Goal: Task Accomplishment & Management: Use online tool/utility

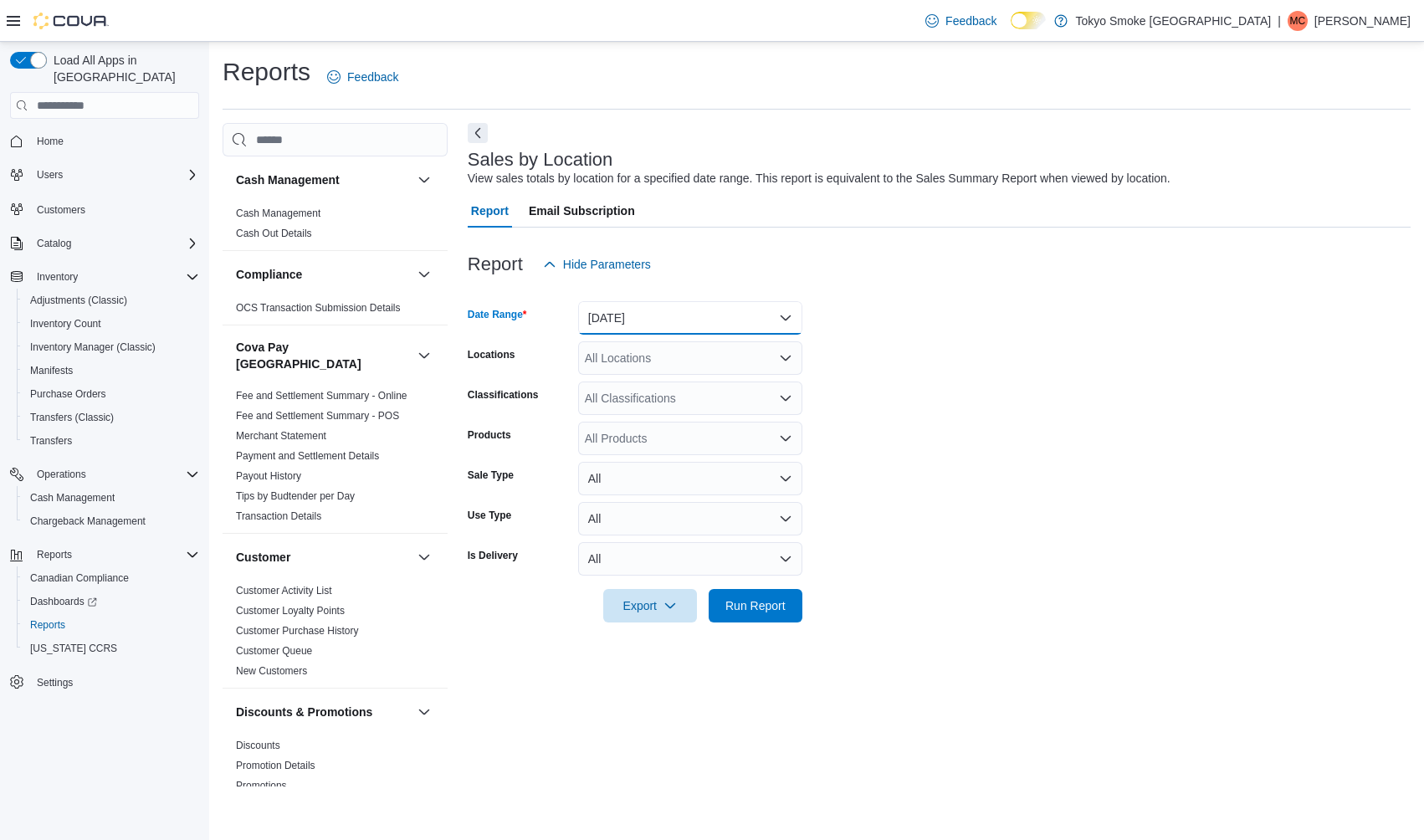
click at [749, 301] on button "[DATE]" at bounding box center [690, 318] width 224 height 34
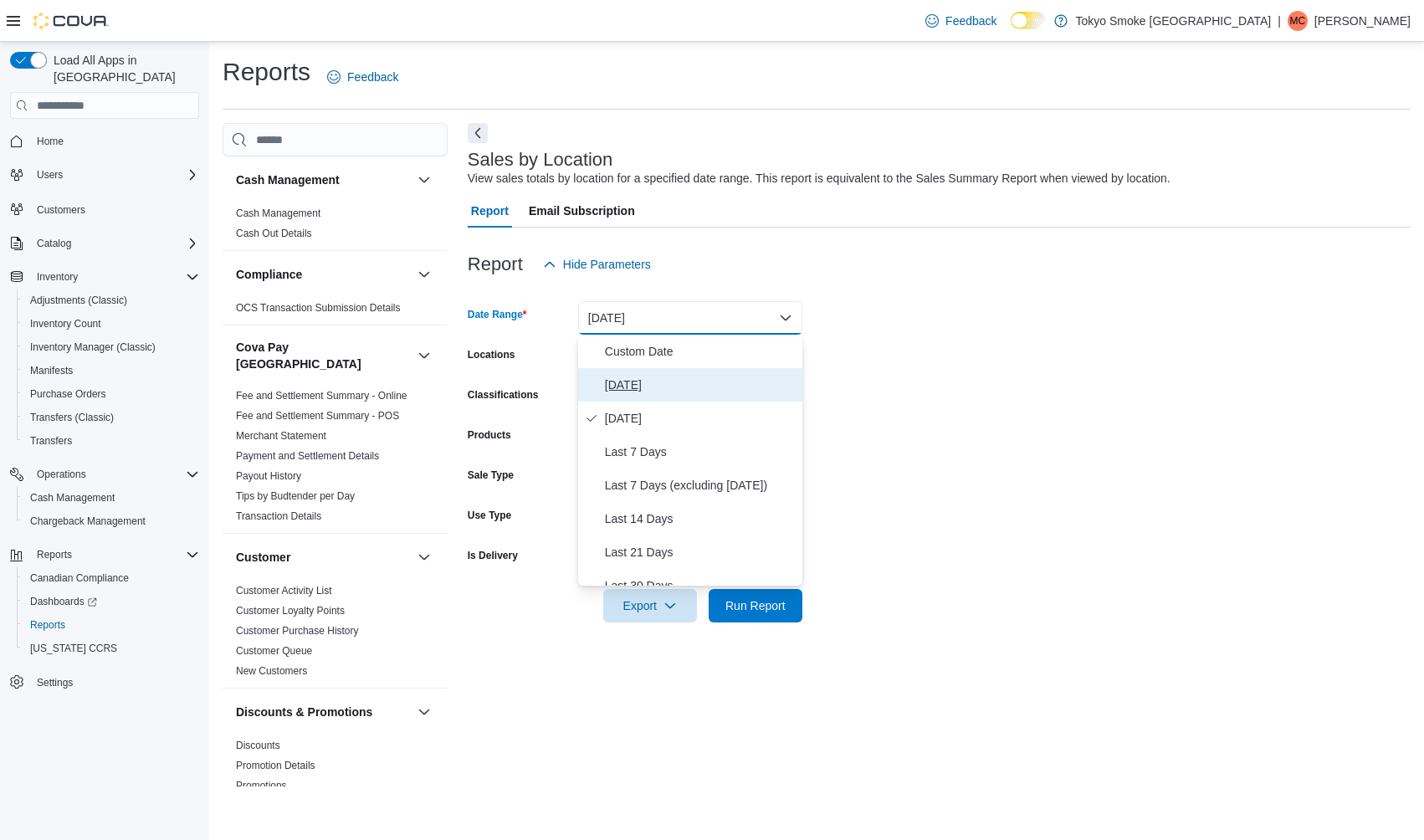
click at [648, 385] on span "[DATE]" at bounding box center [700, 385] width 191 height 20
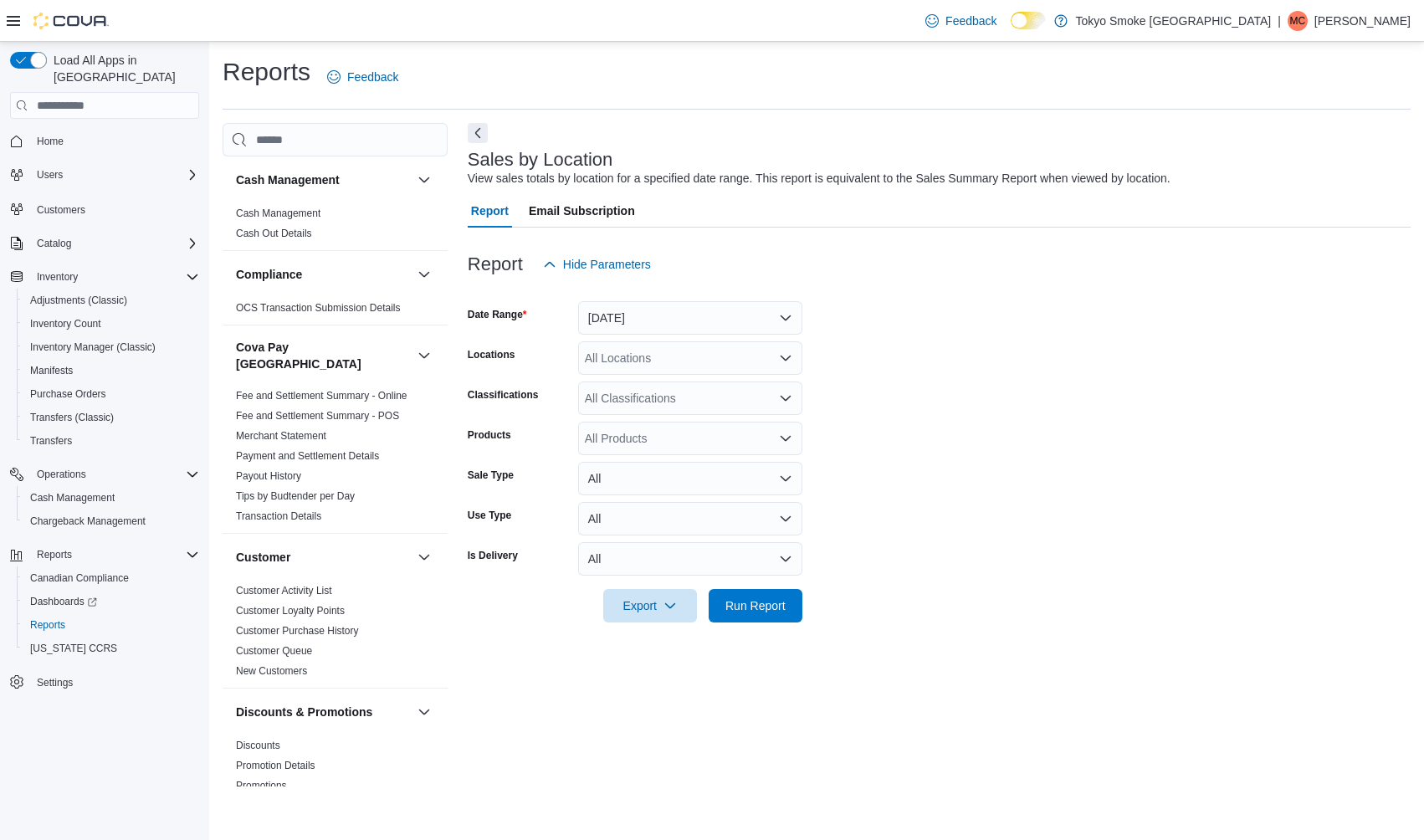
click at [633, 361] on div "All Locations" at bounding box center [690, 358] width 224 height 34
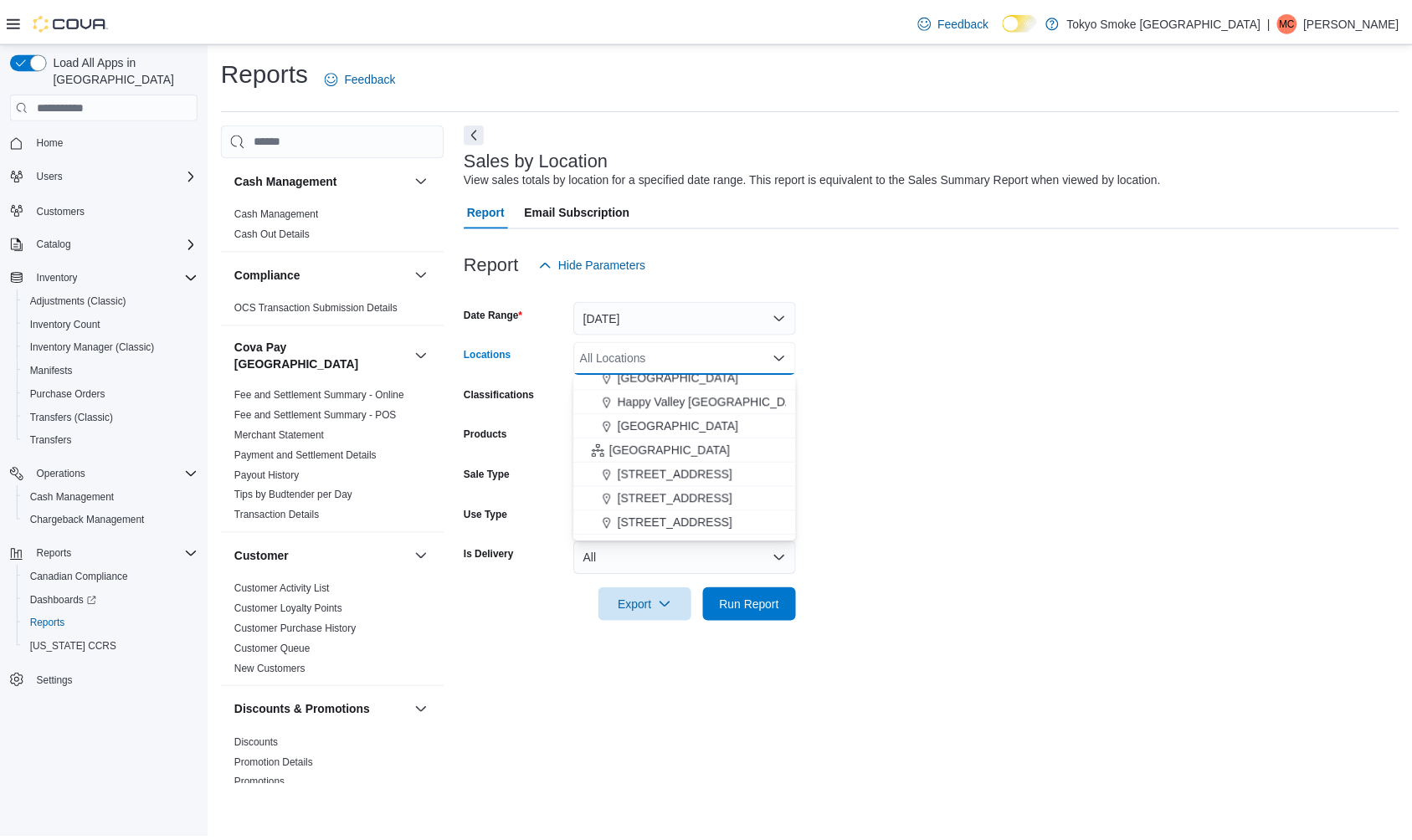
scroll to position [373, 0]
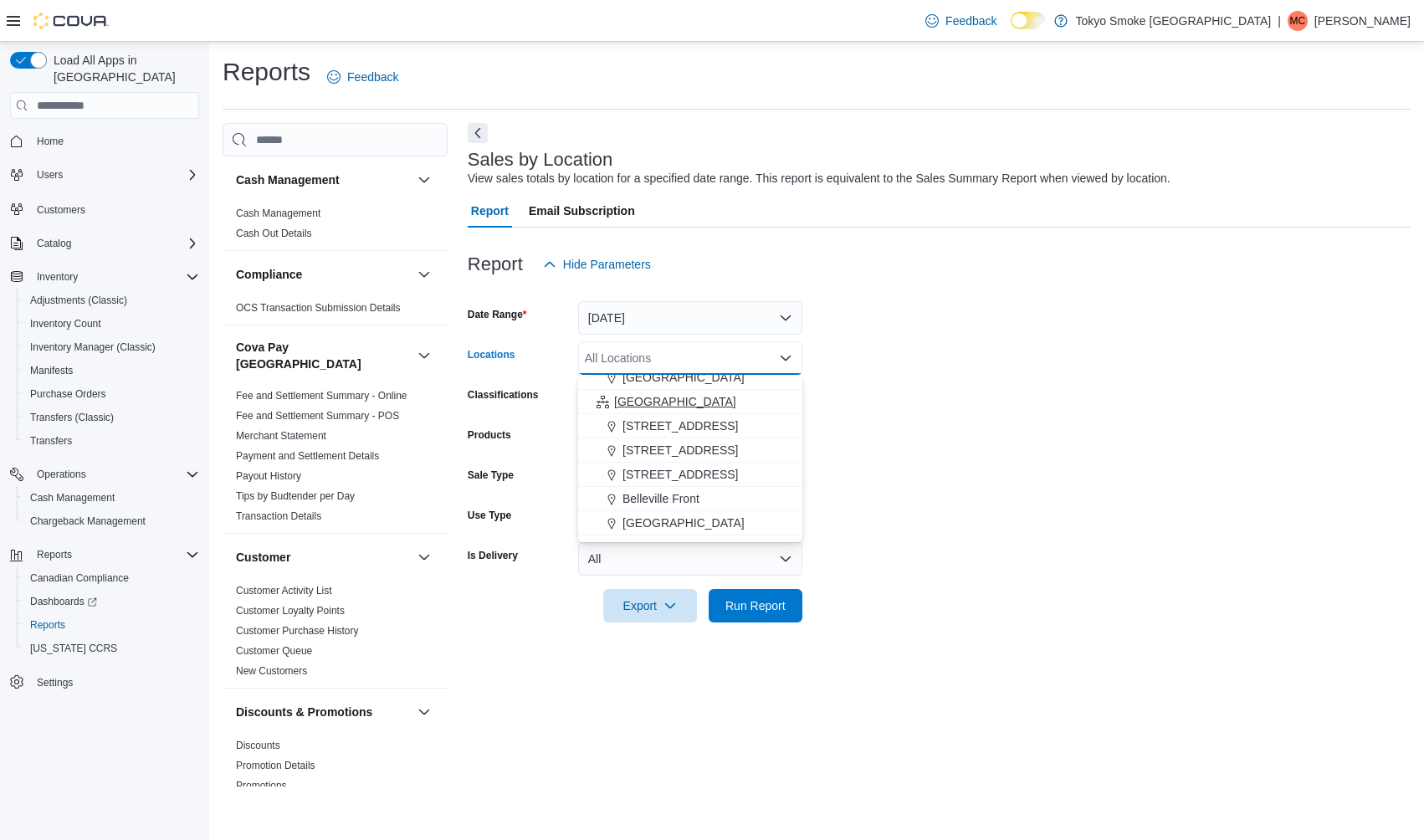
click at [622, 407] on span "[GEOGRAPHIC_DATA]" at bounding box center [675, 401] width 123 height 16
drag, startPoint x: 912, startPoint y: 432, endPoint x: 869, endPoint y: 452, distance: 47.4
click at [908, 434] on form "Date Range [DATE] Locations [GEOGRAPHIC_DATA] Combo box. Selected. [GEOGRAPHIC_…" at bounding box center [939, 452] width 943 height 341
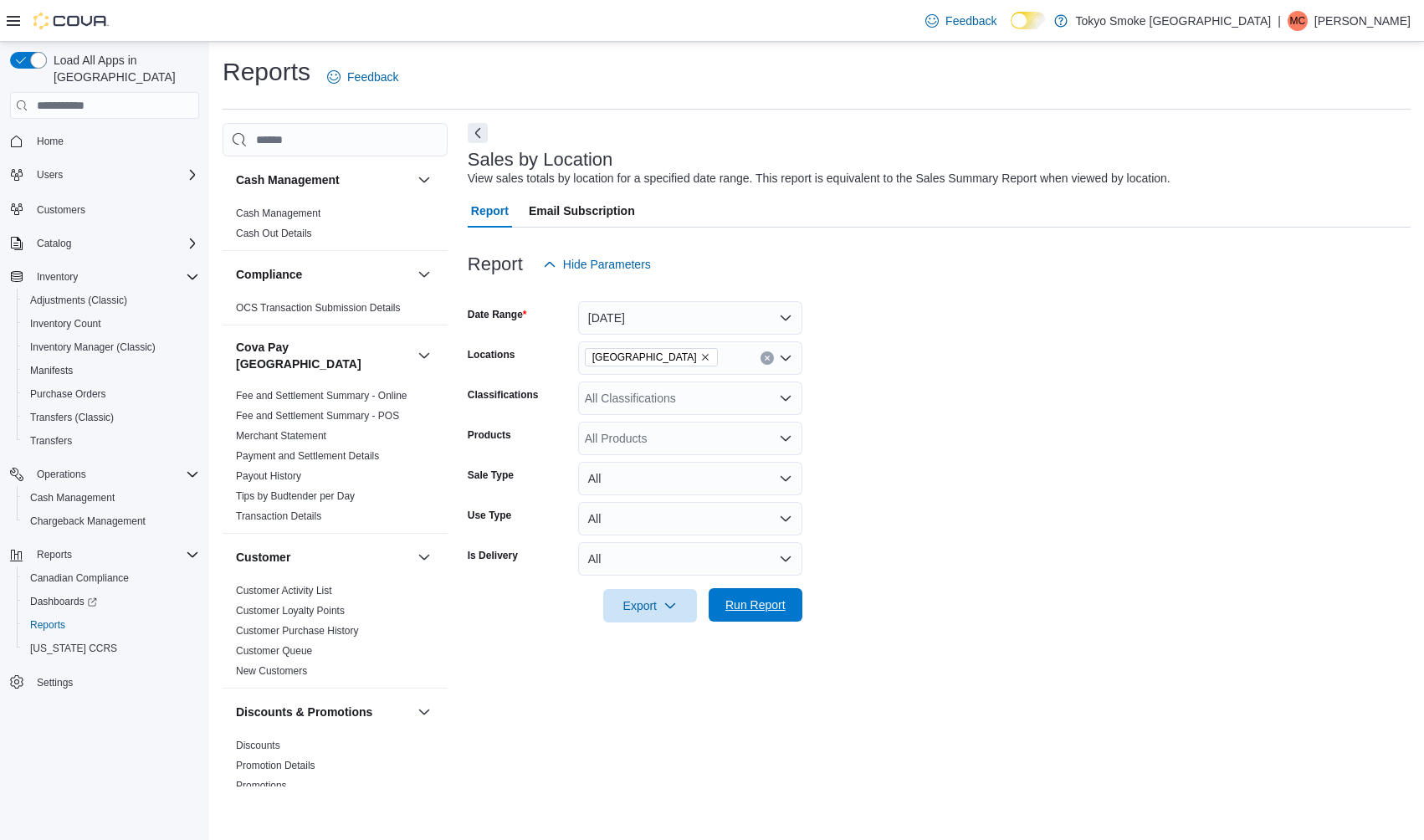
click at [737, 617] on span "Run Report" at bounding box center [755, 605] width 74 height 34
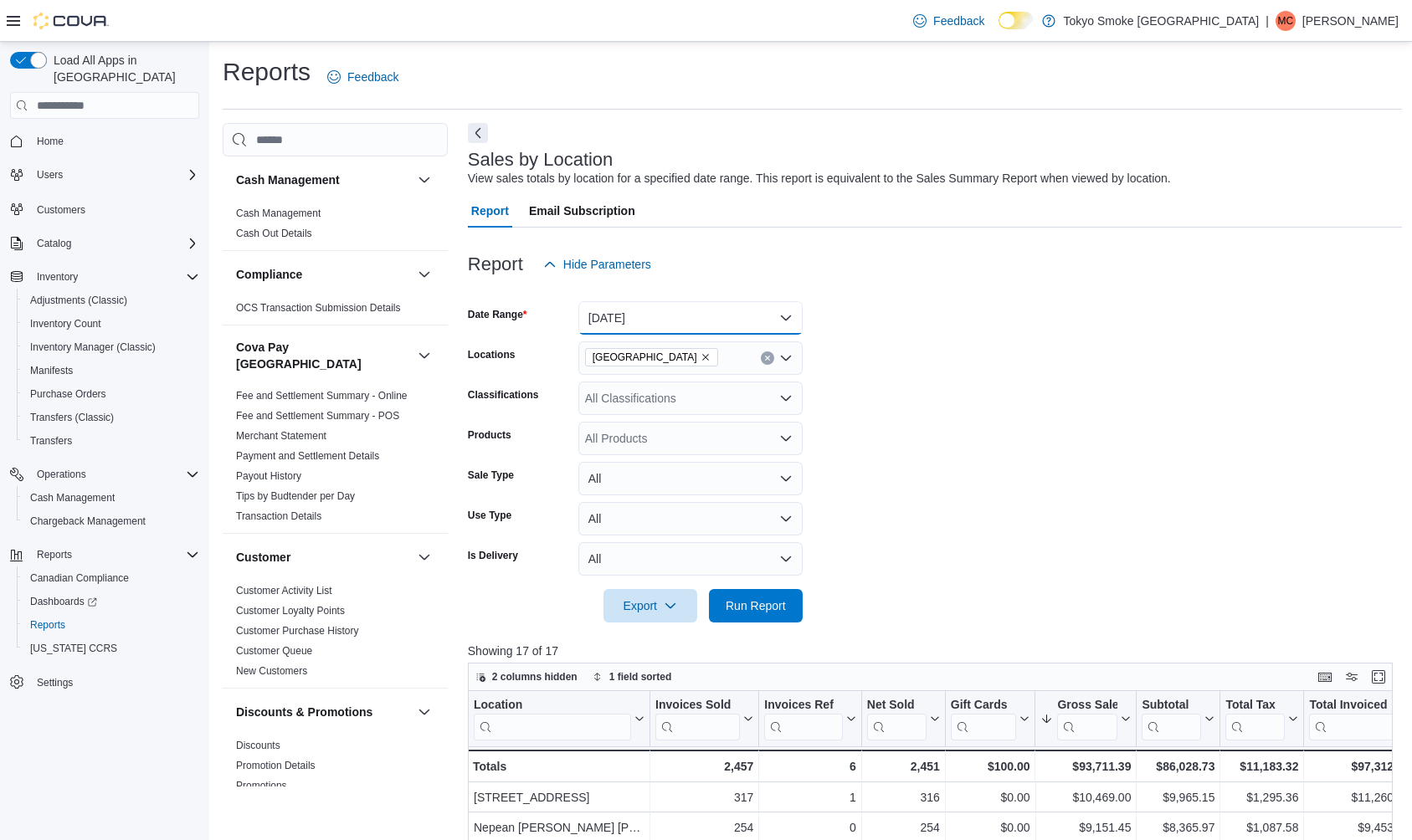
click at [669, 314] on button "[DATE]" at bounding box center [691, 318] width 224 height 34
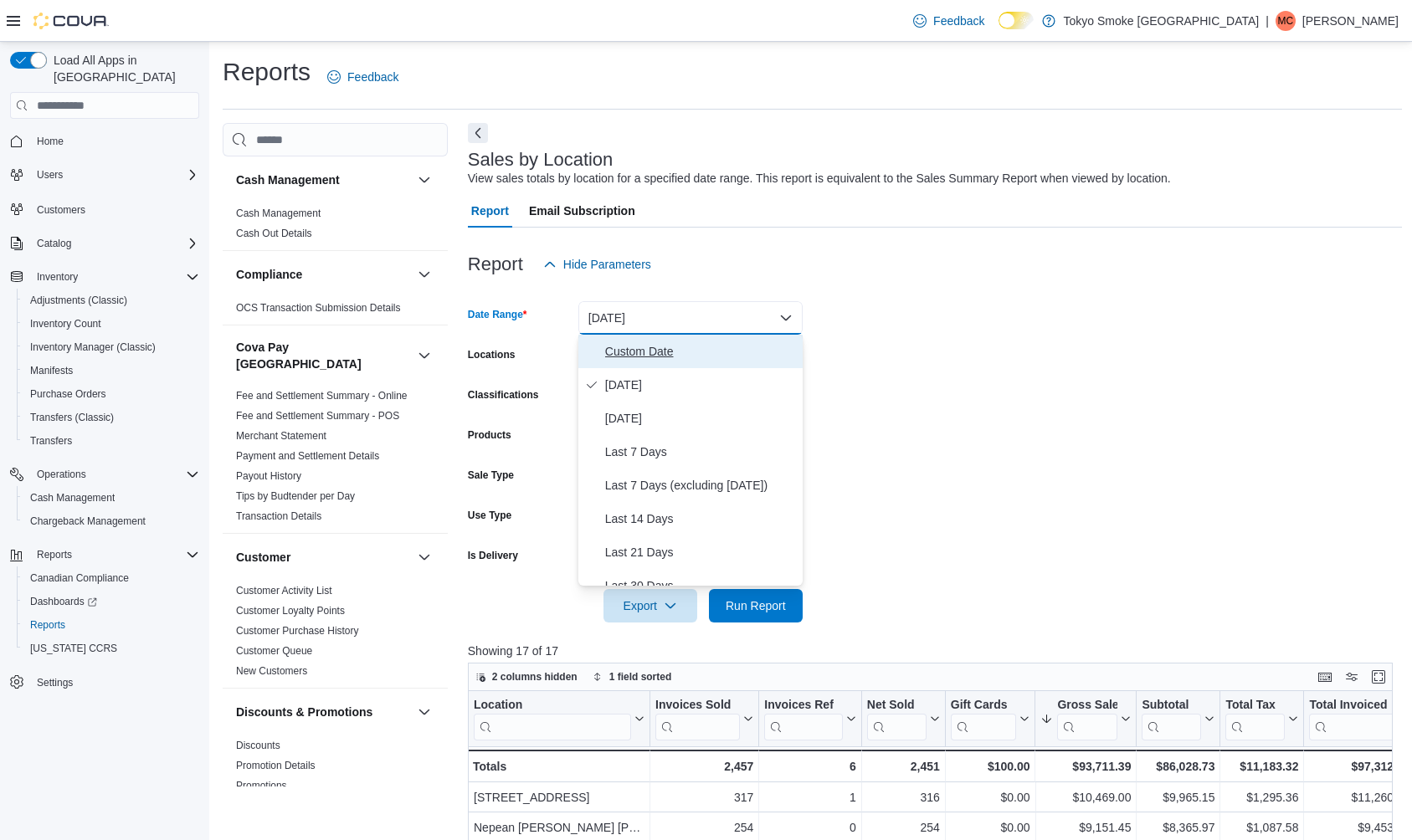
click at [641, 359] on span "Custom Date" at bounding box center [701, 351] width 191 height 20
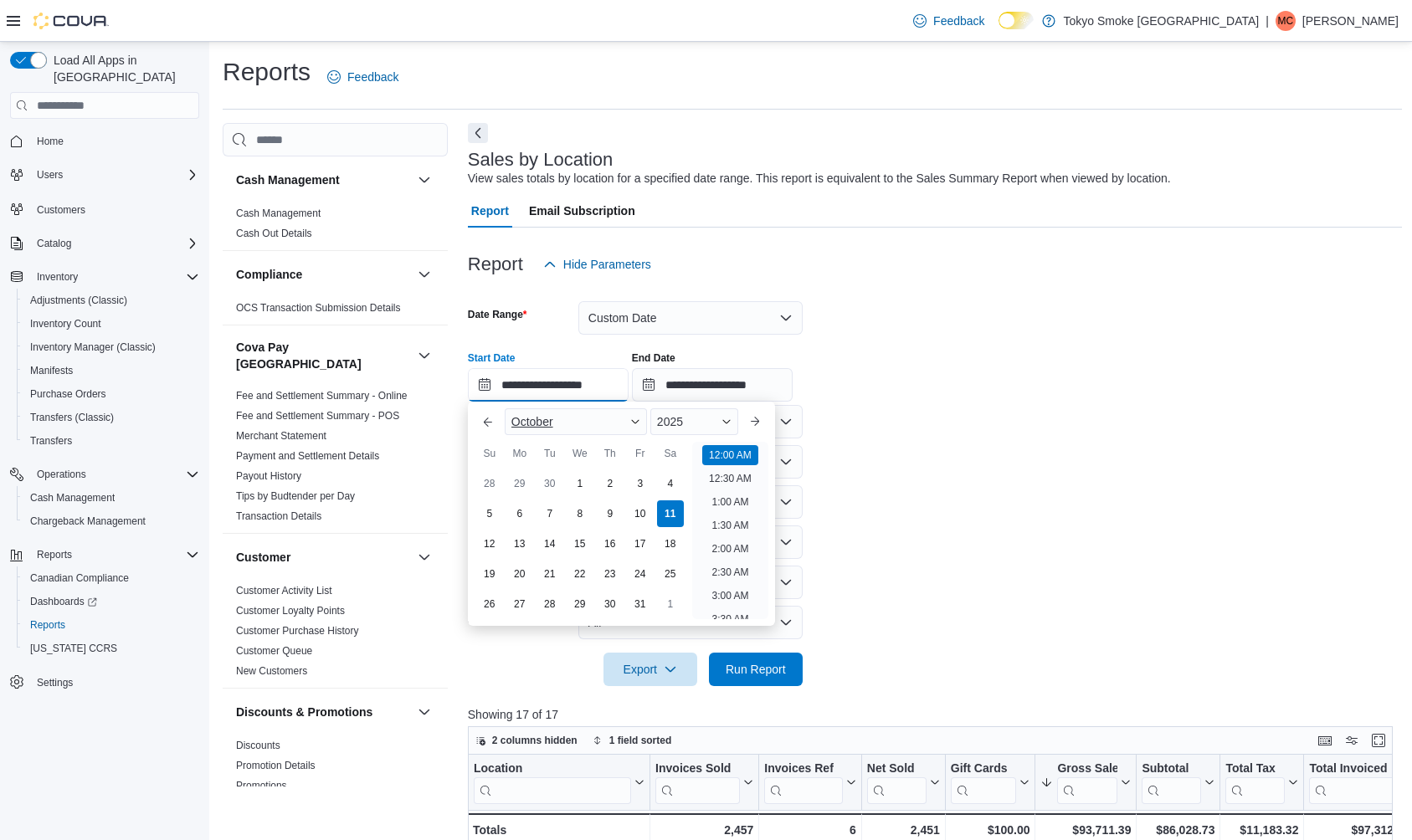
drag, startPoint x: 569, startPoint y: 389, endPoint x: 559, endPoint y: 412, distance: 25.1
click at [569, 390] on input "**********" at bounding box center [548, 384] width 161 height 34
click at [482, 515] on div "5" at bounding box center [489, 514] width 29 height 29
type input "**********"
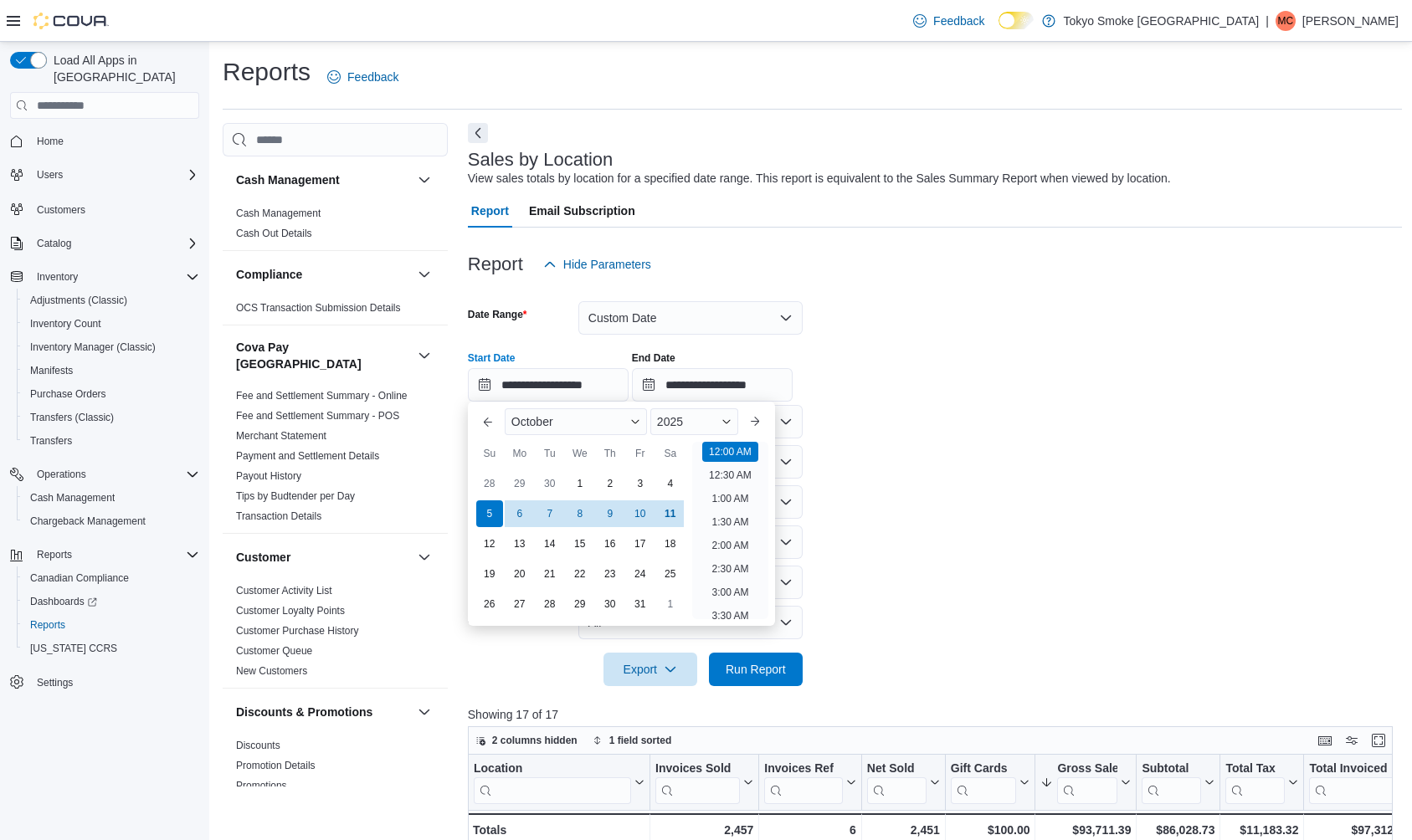
click at [1380, 550] on form "**********" at bounding box center [935, 484] width 934 height 405
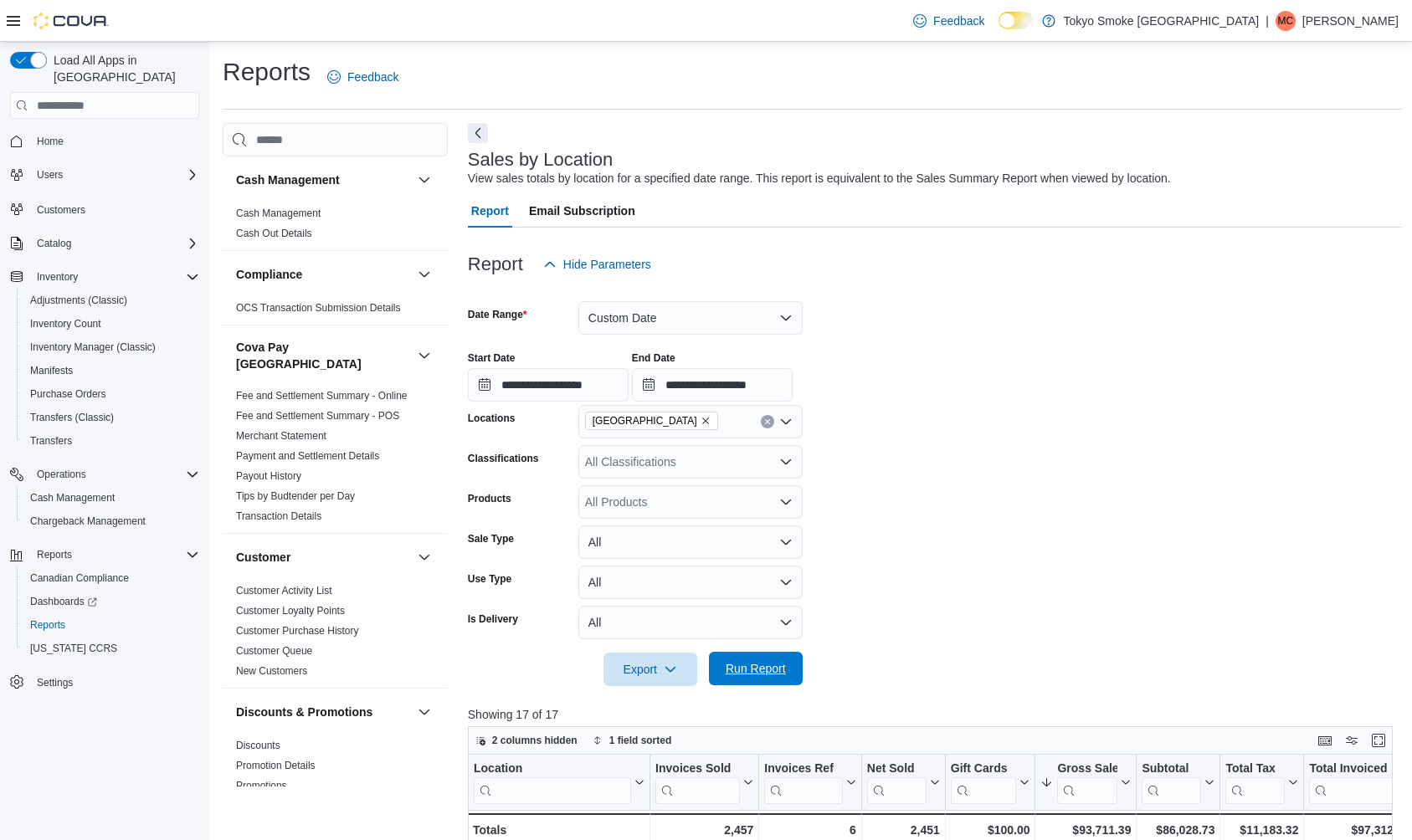
click at [772, 667] on span "Run Report" at bounding box center [756, 668] width 60 height 16
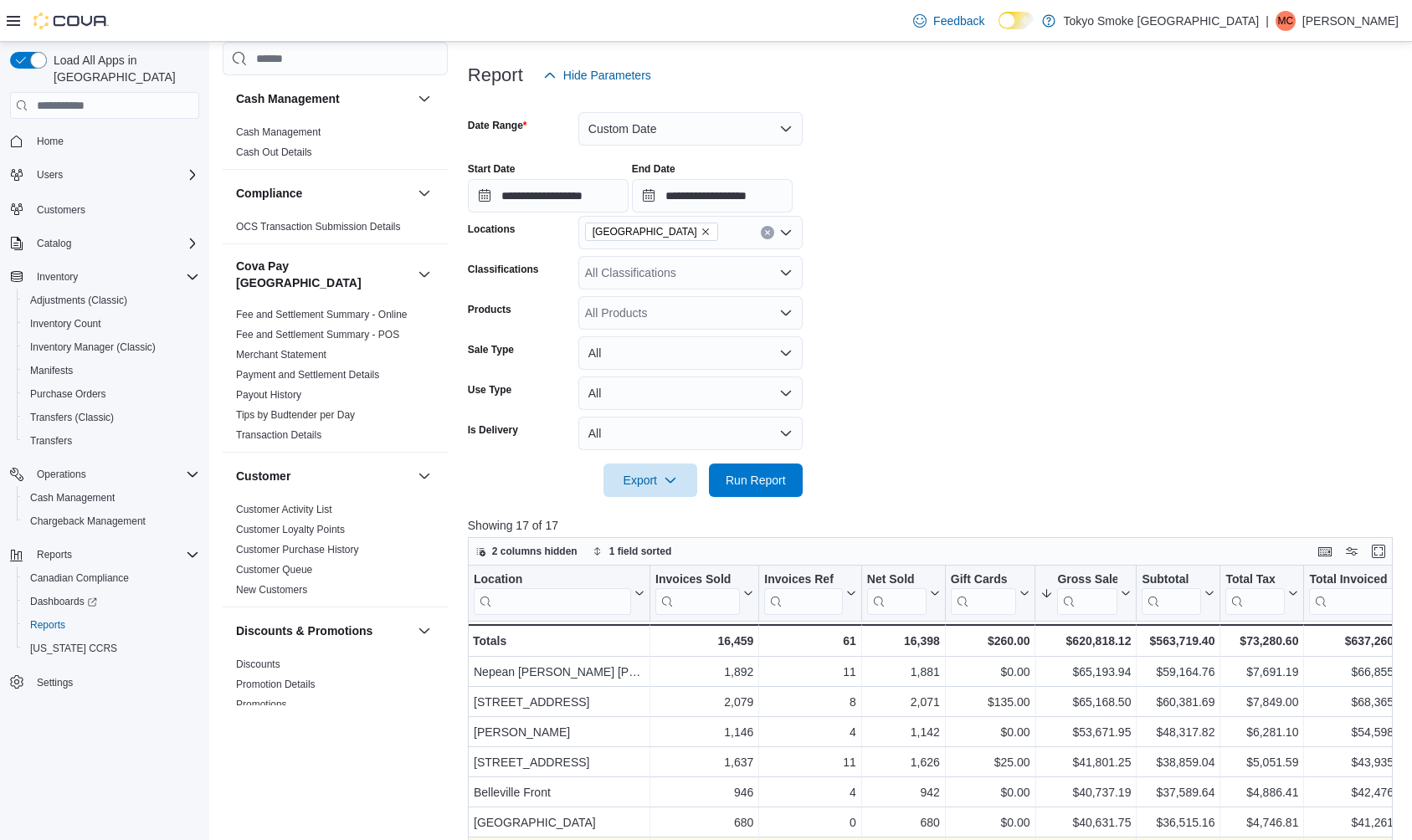
scroll to position [571, 0]
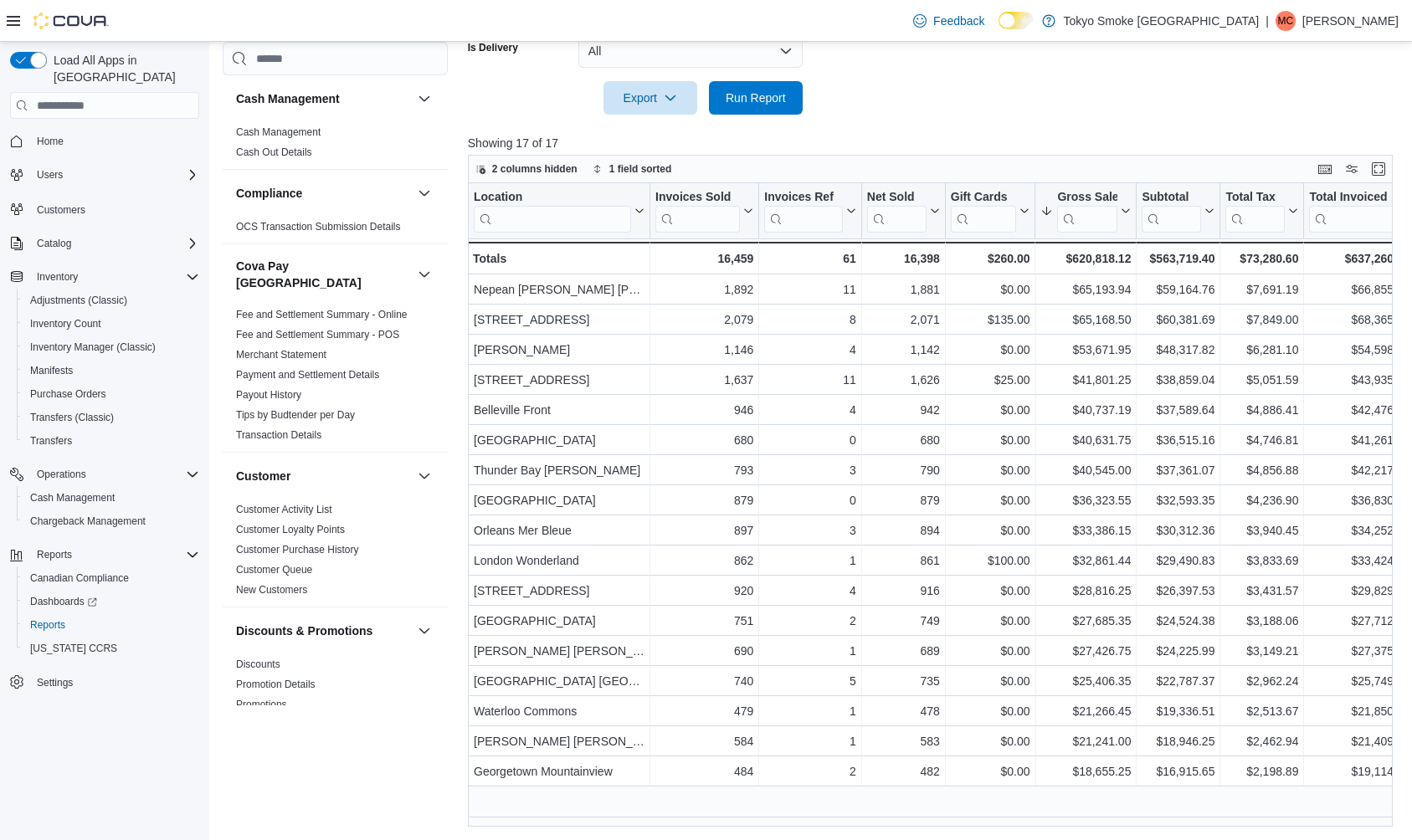
click at [694, 825] on div "Reports Feedback Cash Management Cash Management Cash Out Details Compliance OC…" at bounding box center [812, 155] width 1207 height 1369
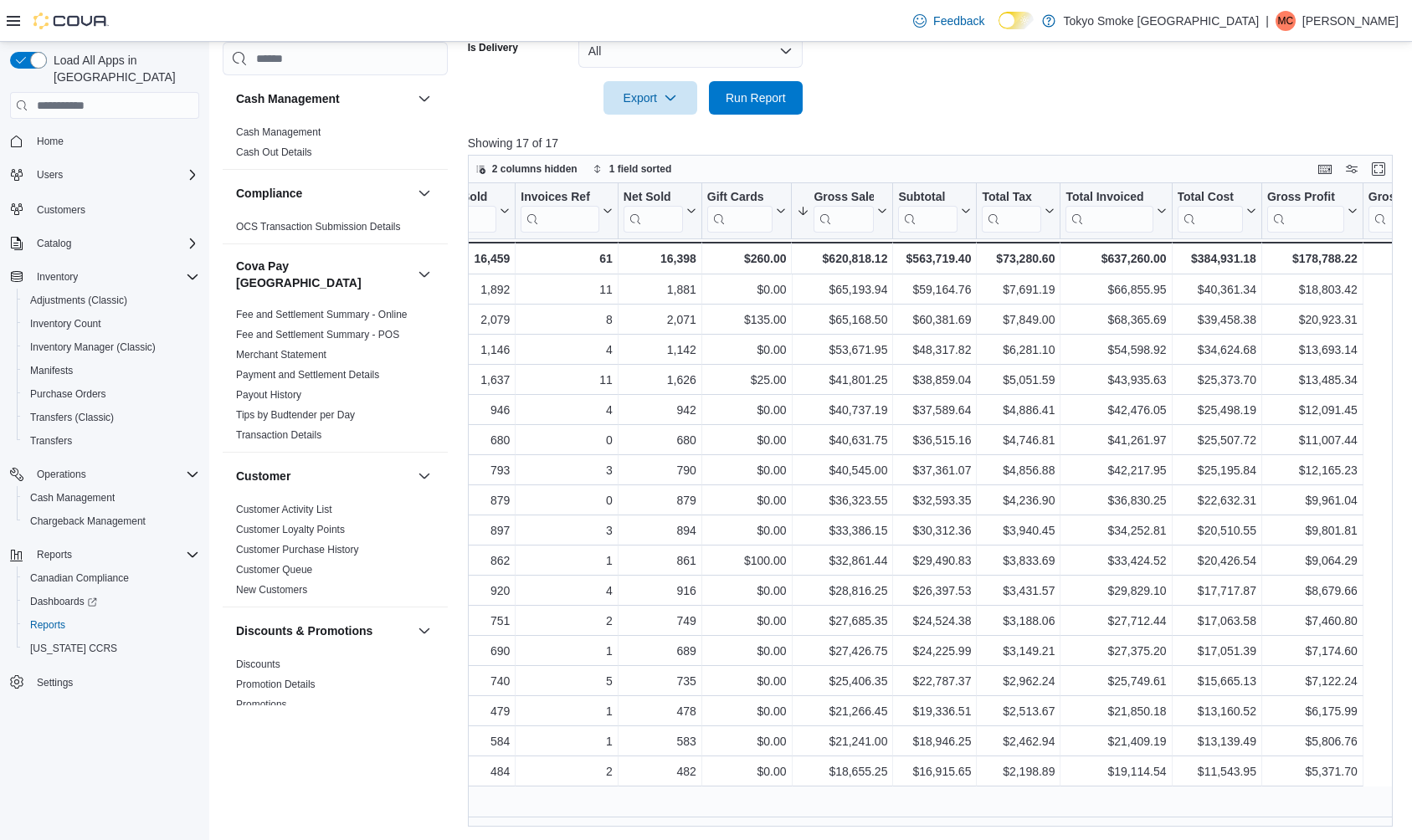
scroll to position [0, 0]
